Goal: Task Accomplishment & Management: Manage account settings

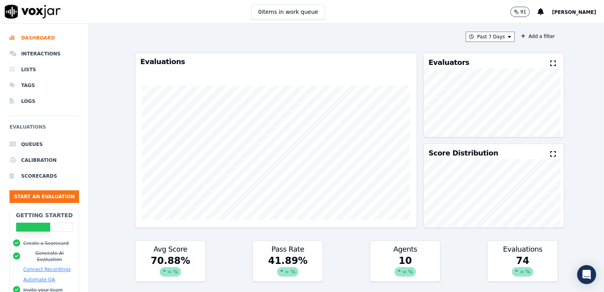
click at [583, 13] on span "[PERSON_NAME]" at bounding box center [573, 12] width 44 height 6
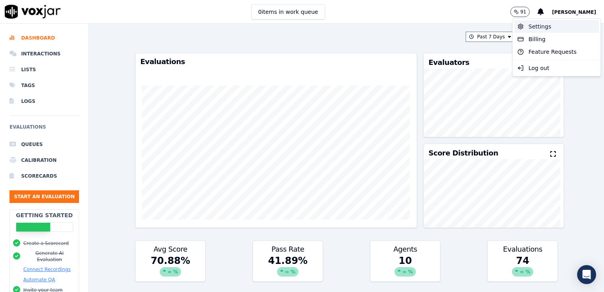
click at [557, 29] on div "Settings" at bounding box center [556, 26] width 85 height 13
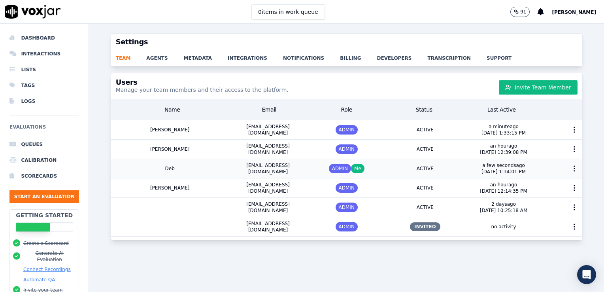
click at [244, 173] on div "dphillips@callsourceauto.com" at bounding box center [268, 168] width 79 height 19
click at [570, 170] on icon "button" at bounding box center [574, 168] width 8 height 8
click at [551, 210] on div "Change Password" at bounding box center [559, 211] width 55 height 13
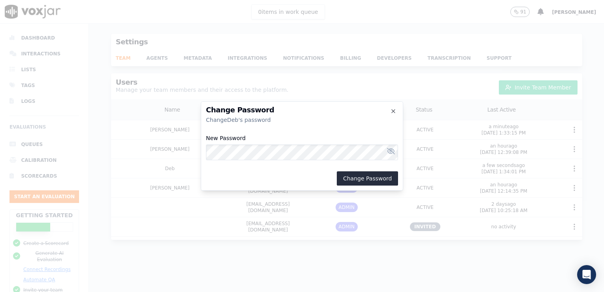
click at [387, 152] on icon "toggle password view" at bounding box center [391, 151] width 8 height 6
click at [363, 177] on button "Change Password" at bounding box center [367, 178] width 61 height 14
click at [391, 111] on icon "button" at bounding box center [393, 111] width 6 height 6
